Goal: Task Accomplishment & Management: Manage account settings

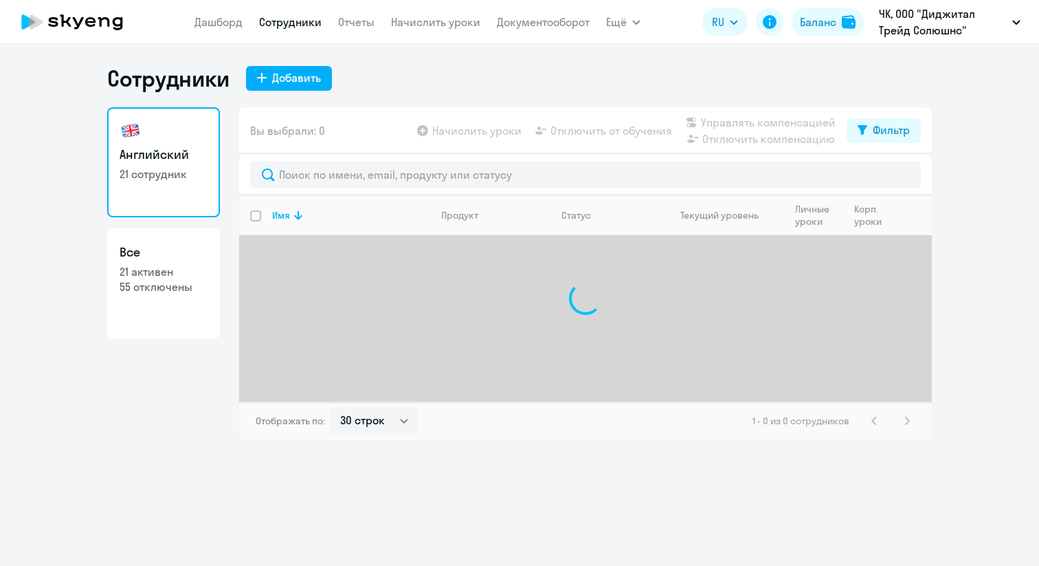
select select "30"
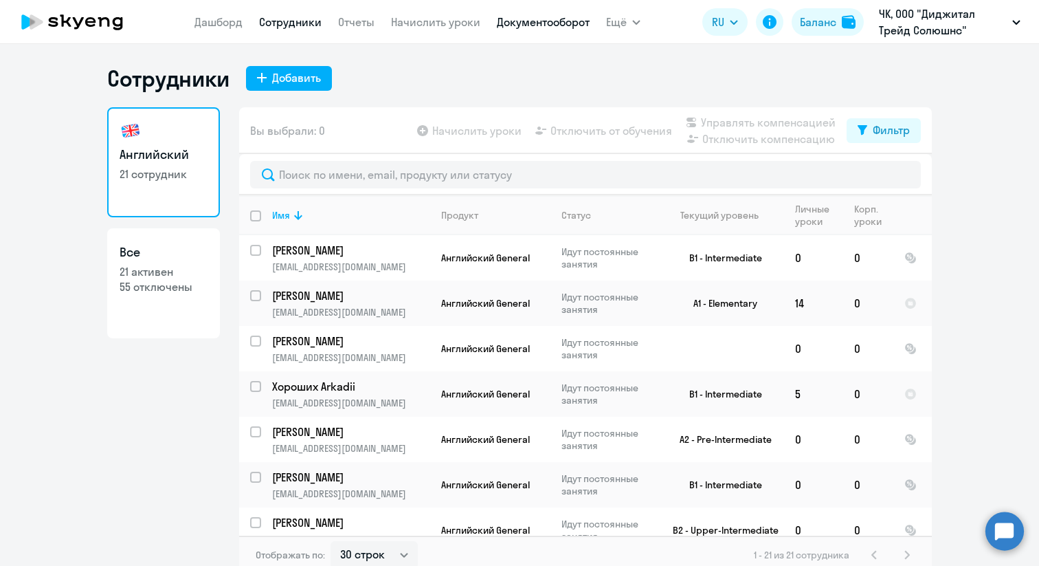
click at [503, 27] on link "Документооборот" at bounding box center [543, 22] width 93 height 14
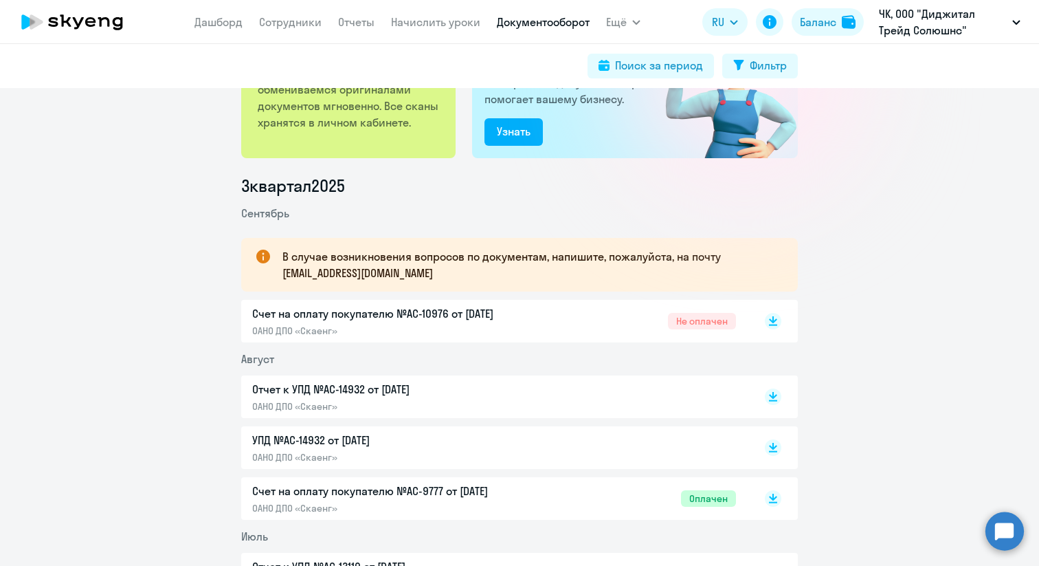
scroll to position [106, 0]
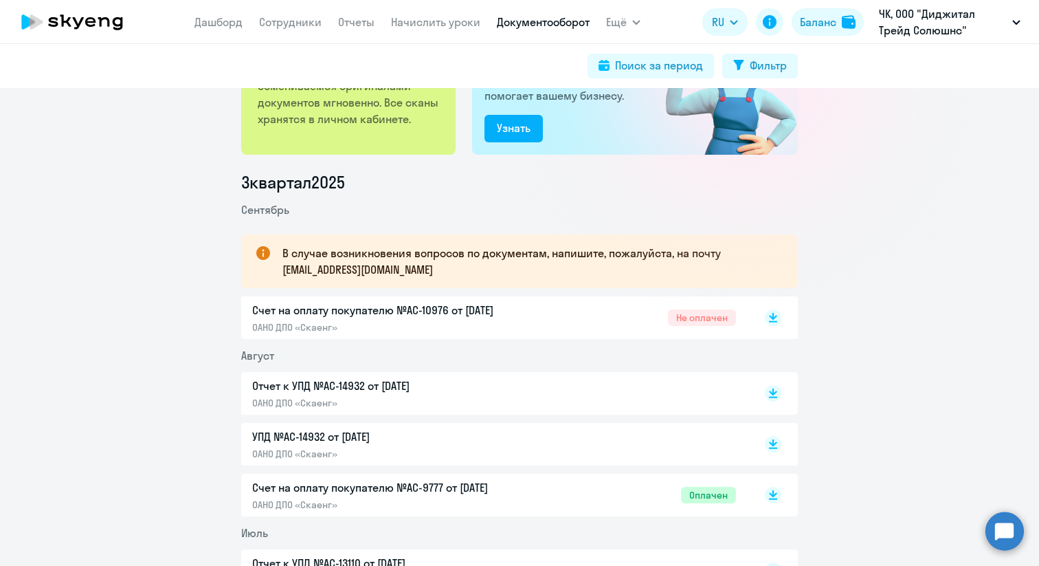
click at [408, 382] on p "Отчет к УПД №AC-14932 от [DATE]" at bounding box center [396, 385] width 289 height 16
click at [370, 432] on p "УПД №AC-14932 от [DATE]" at bounding box center [396, 436] width 289 height 16
click at [443, 481] on p "Счет на оплату покупателю №AC-9777 от [DATE]" at bounding box center [396, 487] width 289 height 16
click at [601, 320] on div "Счет на оплату покупателю №AC-10976 от [DATE] ОАНО ДПО «Скаенг» Не оплачен" at bounding box center [494, 318] width 484 height 32
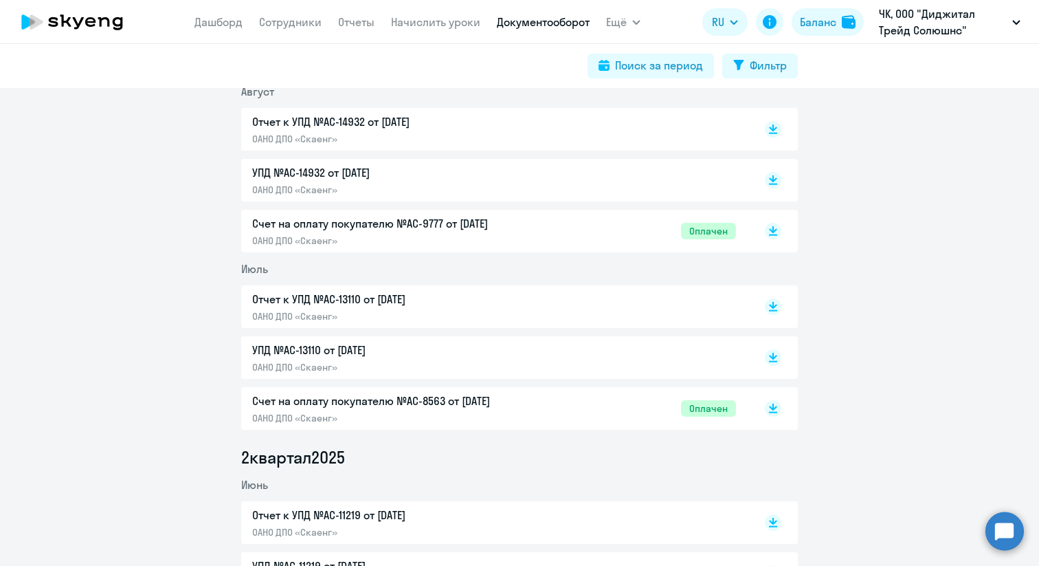
scroll to position [375, 0]
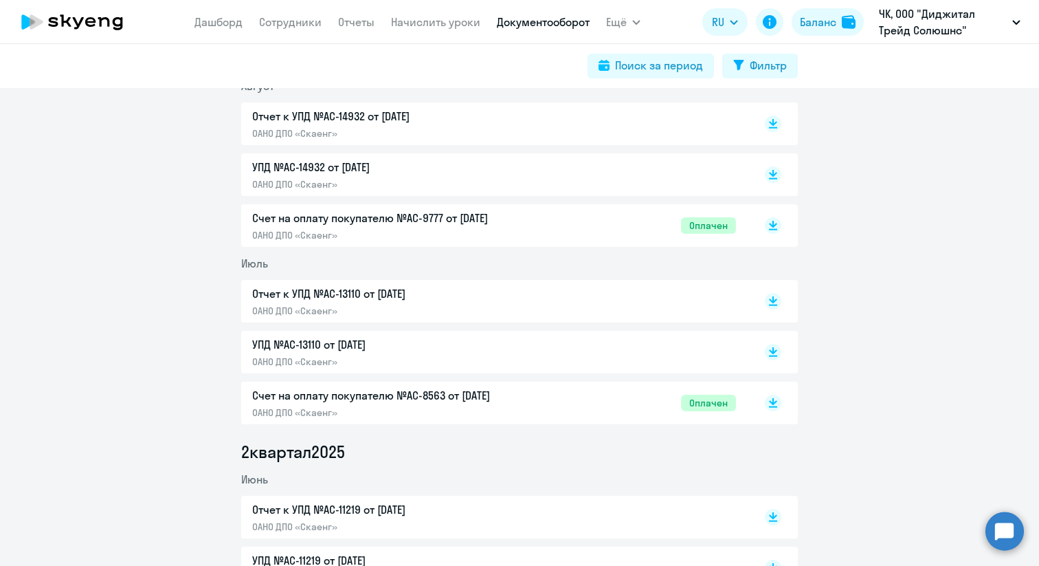
click at [513, 354] on div "УПД №AC-13110 от [DATE] ОАНО ДПО «Скаенг»" at bounding box center [396, 352] width 289 height 32
click at [434, 294] on p "Отчет к УПД №AC-13110 от [DATE]" at bounding box center [396, 293] width 289 height 16
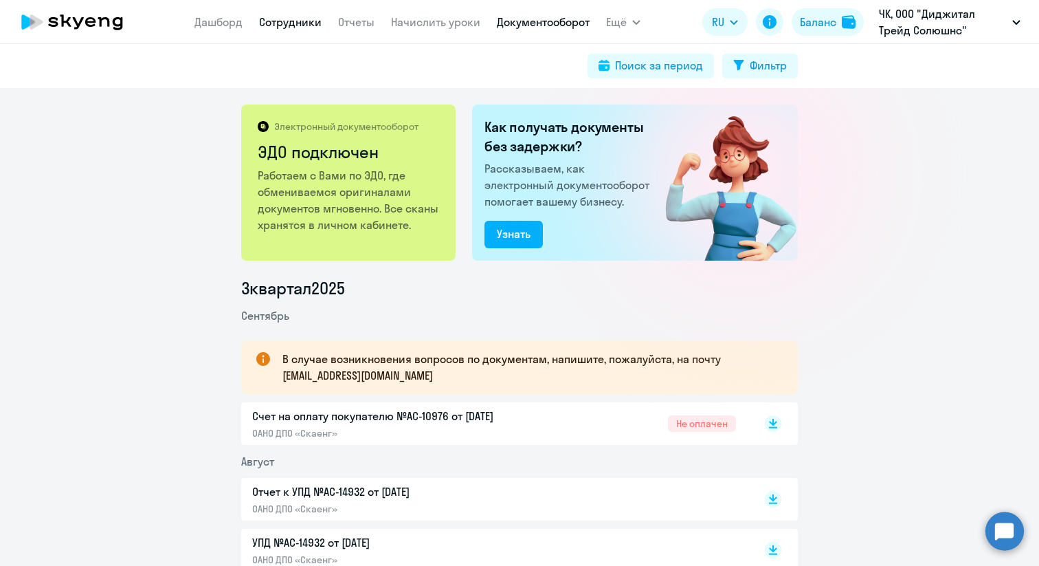
click at [282, 24] on link "Сотрудники" at bounding box center [290, 22] width 63 height 14
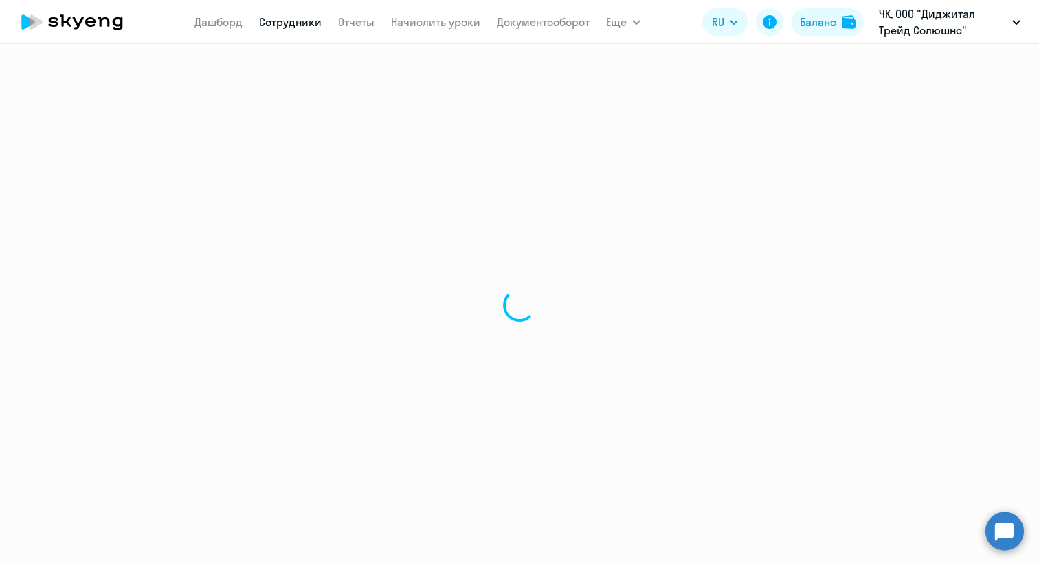
select select "30"
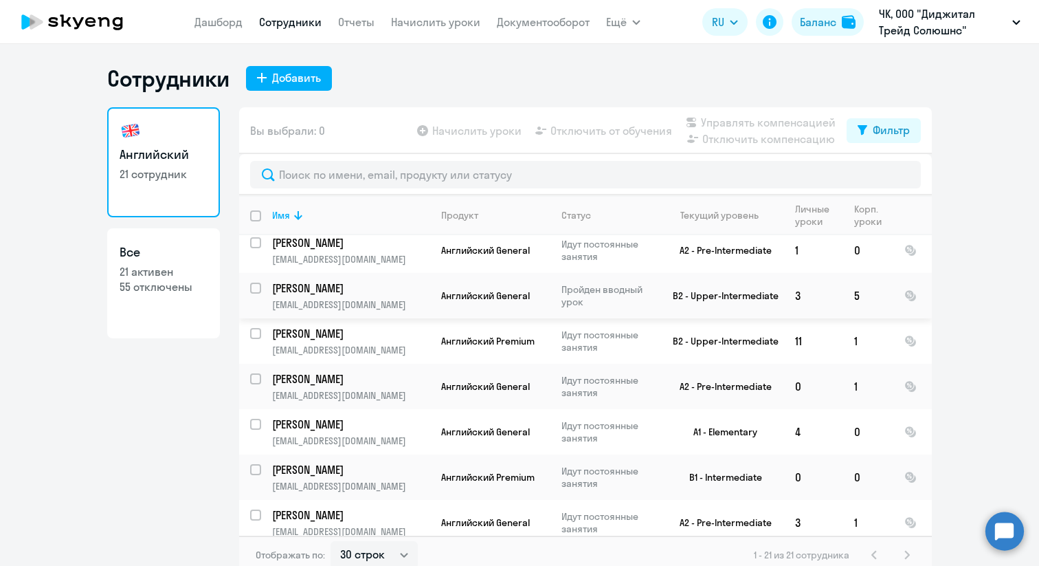
scroll to position [645, 0]
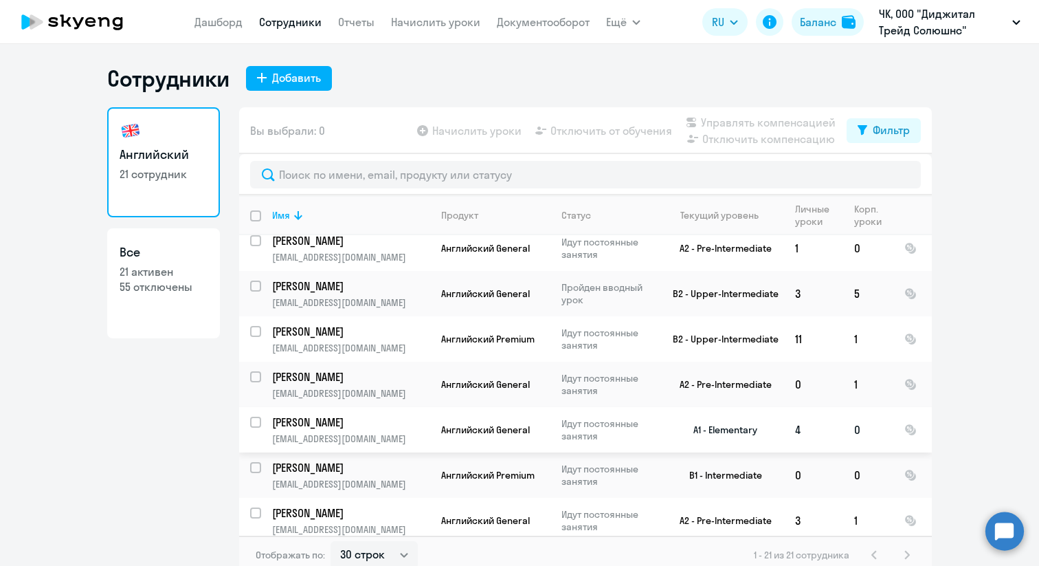
click at [254, 417] on input "select row 31658886" at bounding box center [263, 430] width 27 height 27
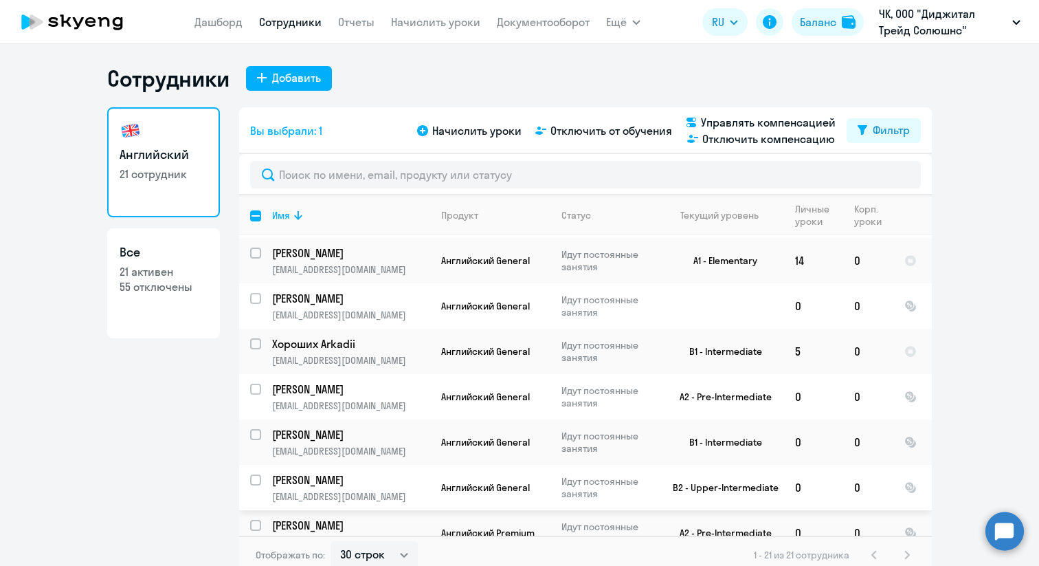
scroll to position [25, 0]
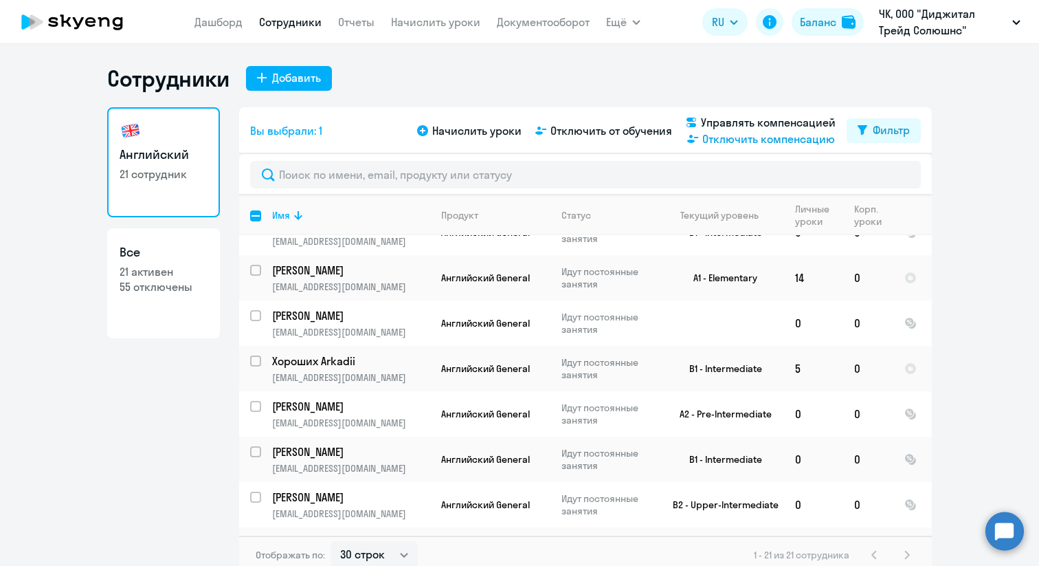
click at [731, 142] on span "Отключить компенсацию" at bounding box center [769, 139] width 133 height 16
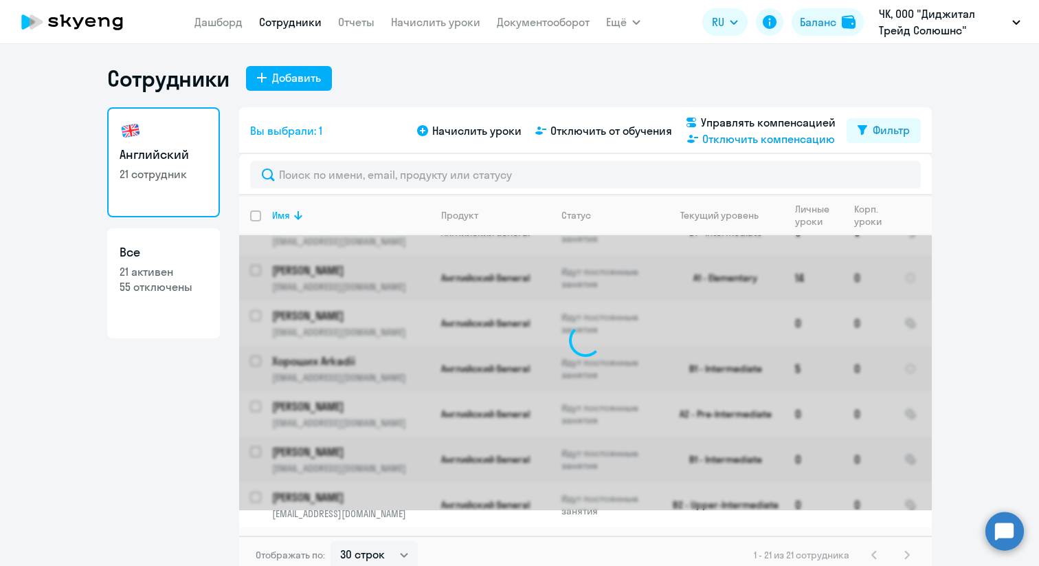
checkbox input "false"
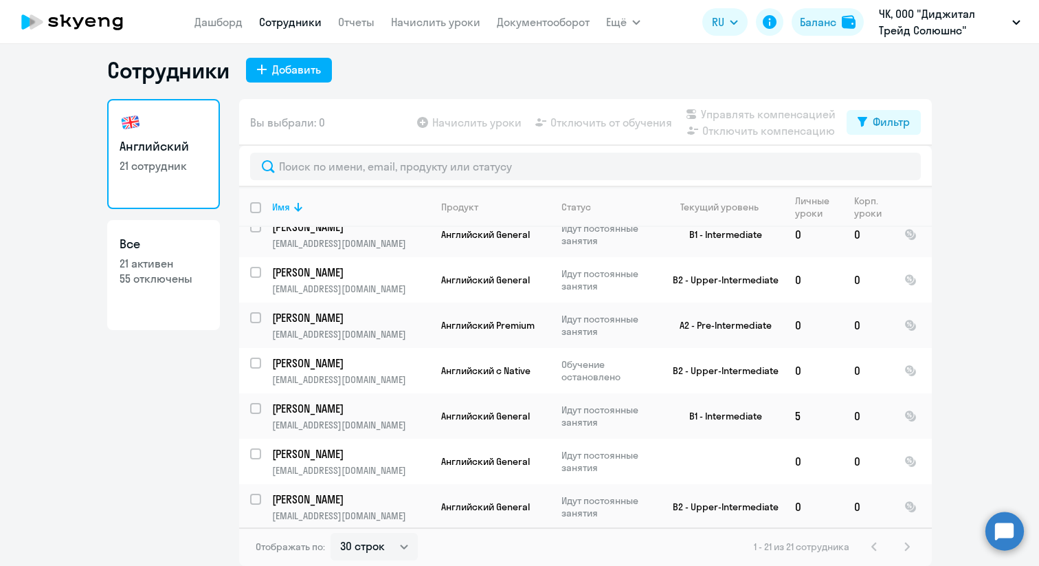
scroll to position [0, 0]
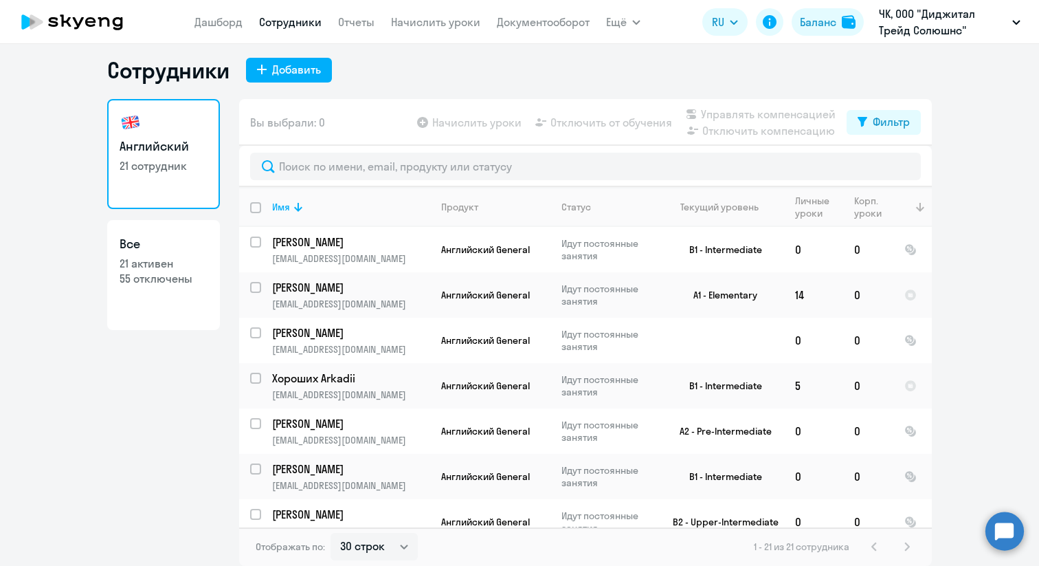
click at [913, 207] on icon at bounding box center [920, 207] width 16 height 16
click at [876, 118] on div "Фильтр" at bounding box center [891, 121] width 37 height 16
click at [915, 166] on div "Показать отключенных от обучения" at bounding box center [810, 171] width 221 height 58
click at [902, 166] on span at bounding box center [898, 167] width 23 height 14
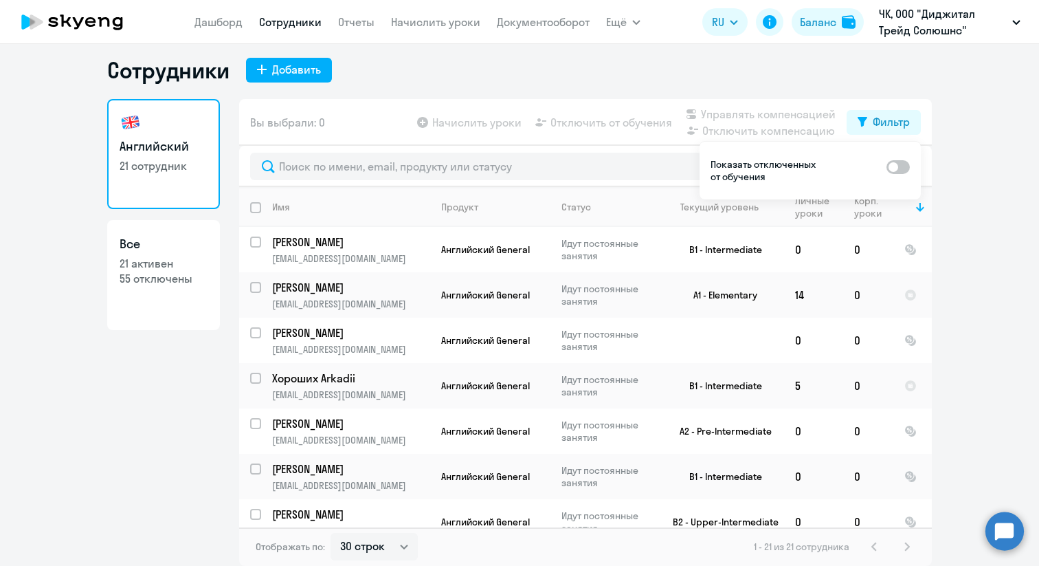
click at [887, 166] on input "checkbox" at bounding box center [886, 166] width 1 height 1
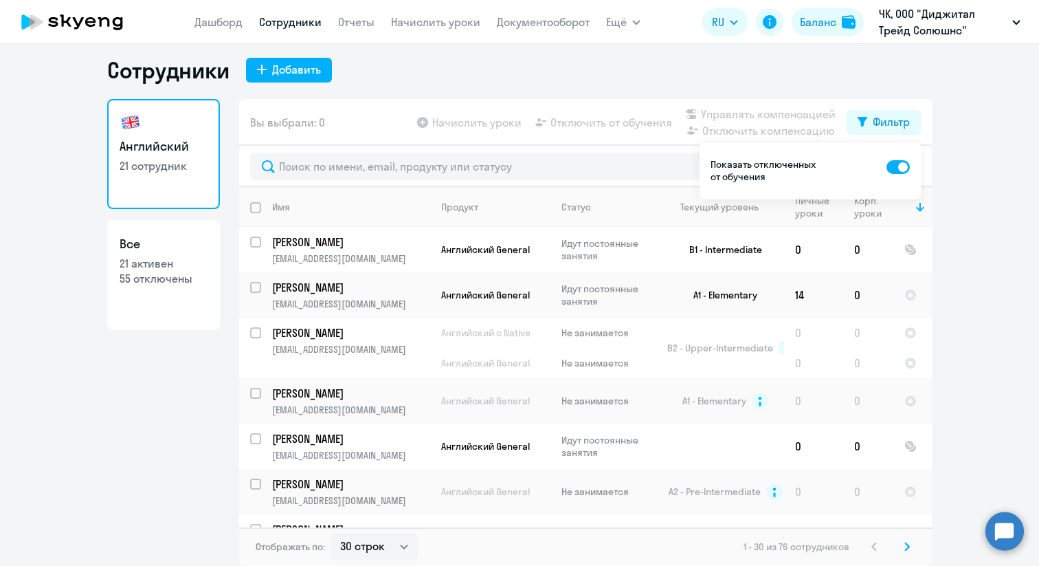
click at [955, 139] on ng-component "Сотрудники Добавить Английский 21 сотрудник Все 21 активен 55 отключены Вы выбр…" at bounding box center [519, 310] width 1039 height 509
click at [893, 161] on span at bounding box center [898, 167] width 23 height 14
click at [887, 166] on input "checkbox" at bounding box center [886, 166] width 1 height 1
checkbox input "false"
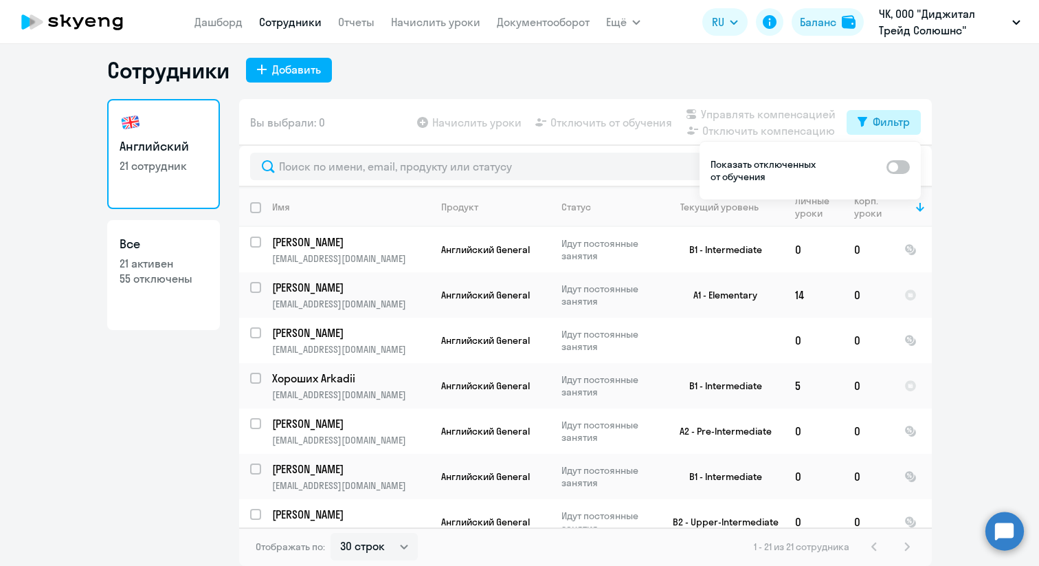
click at [888, 122] on div "Фильтр" at bounding box center [891, 121] width 37 height 16
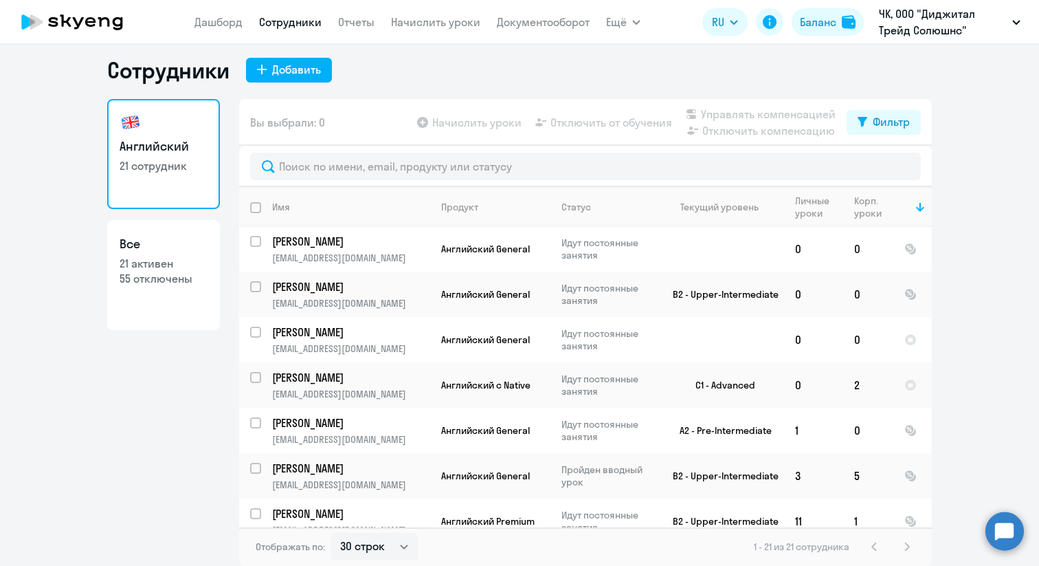
scroll to position [645, 0]
